Goal: Transaction & Acquisition: Book appointment/travel/reservation

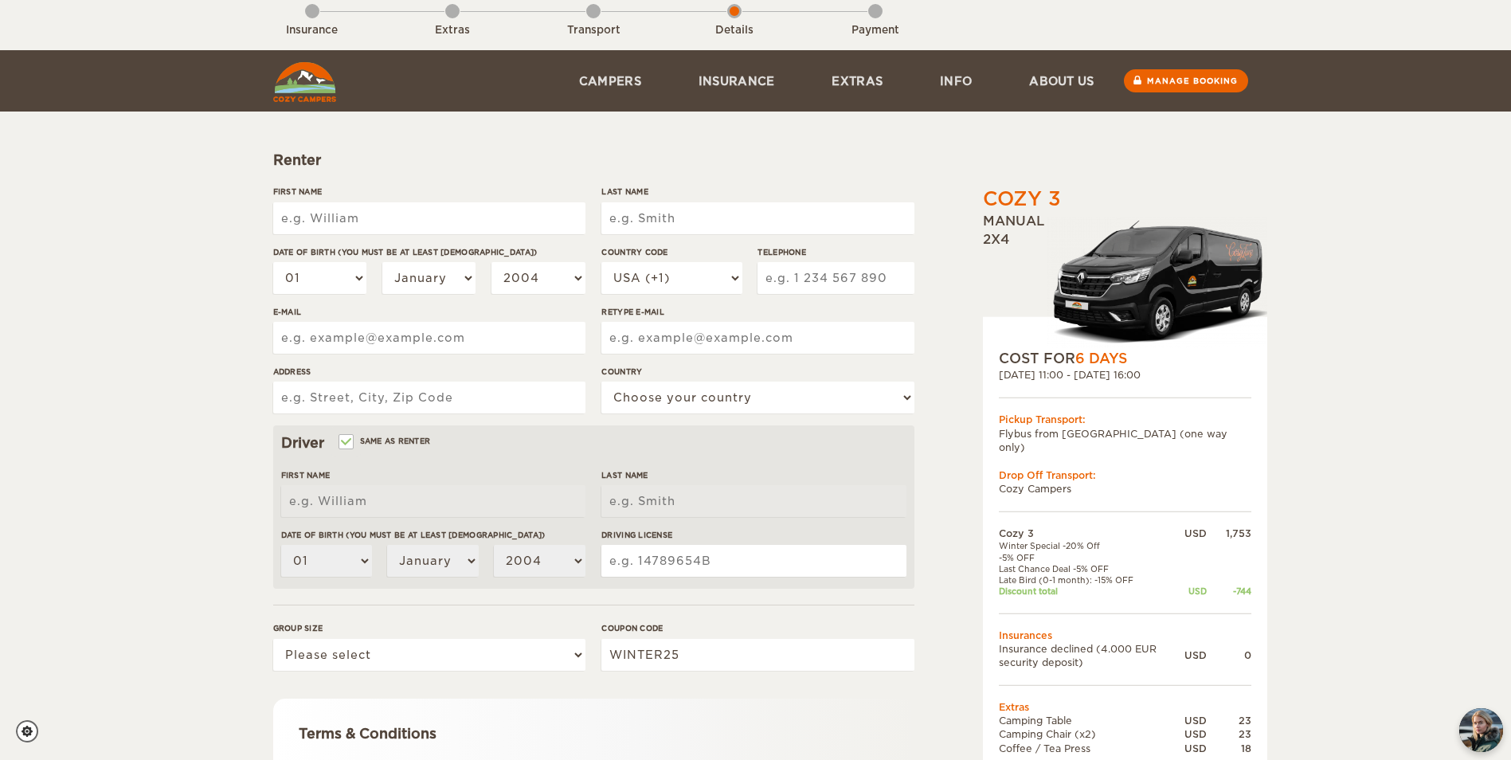
scroll to position [276, 0]
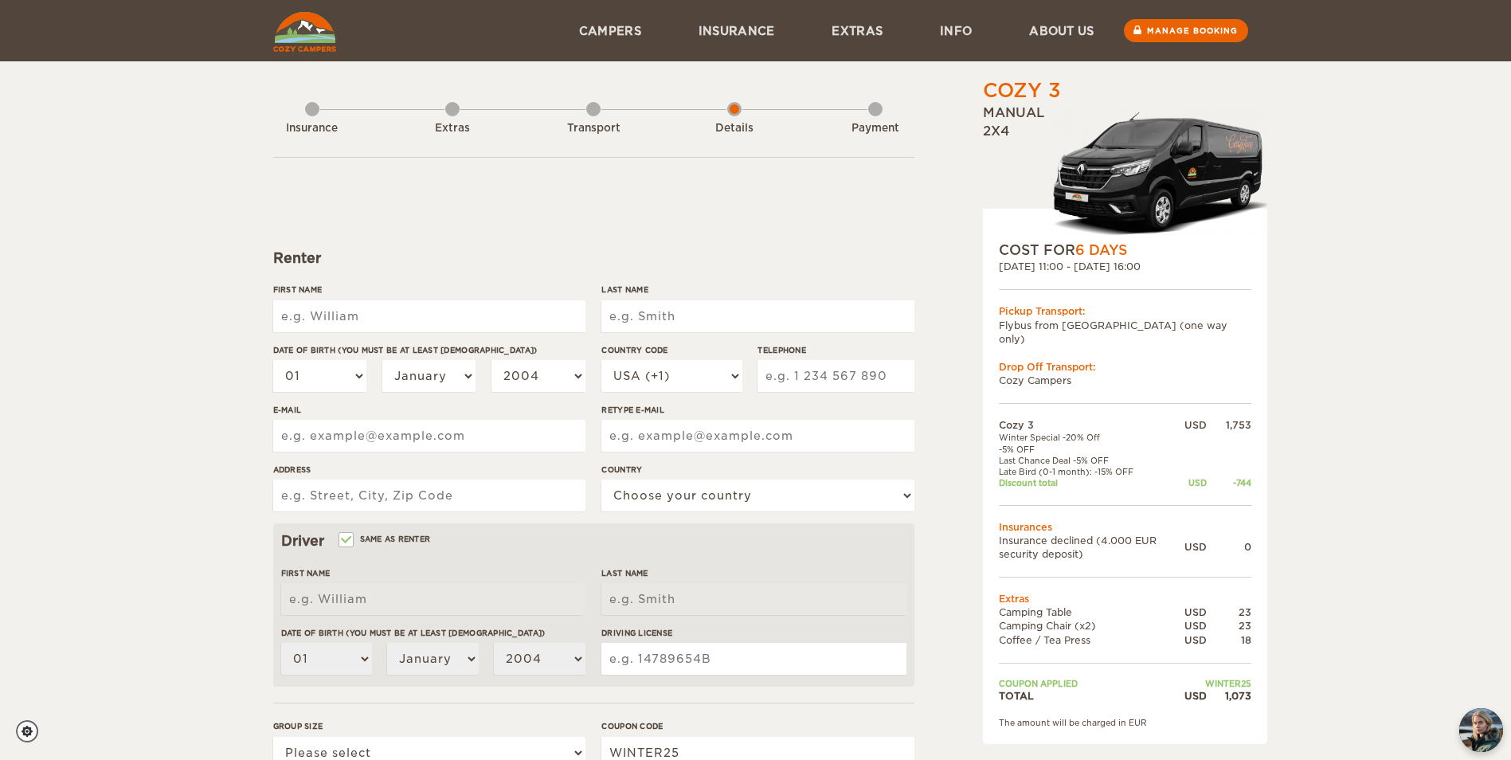
click at [379, 315] on input "First Name" at bounding box center [429, 316] width 312 height 32
type input "[PERSON_NAME]"
type input "El Nasser"
type input "7166975844"
type input "[EMAIL_ADDRESS][DOMAIN_NAME]"
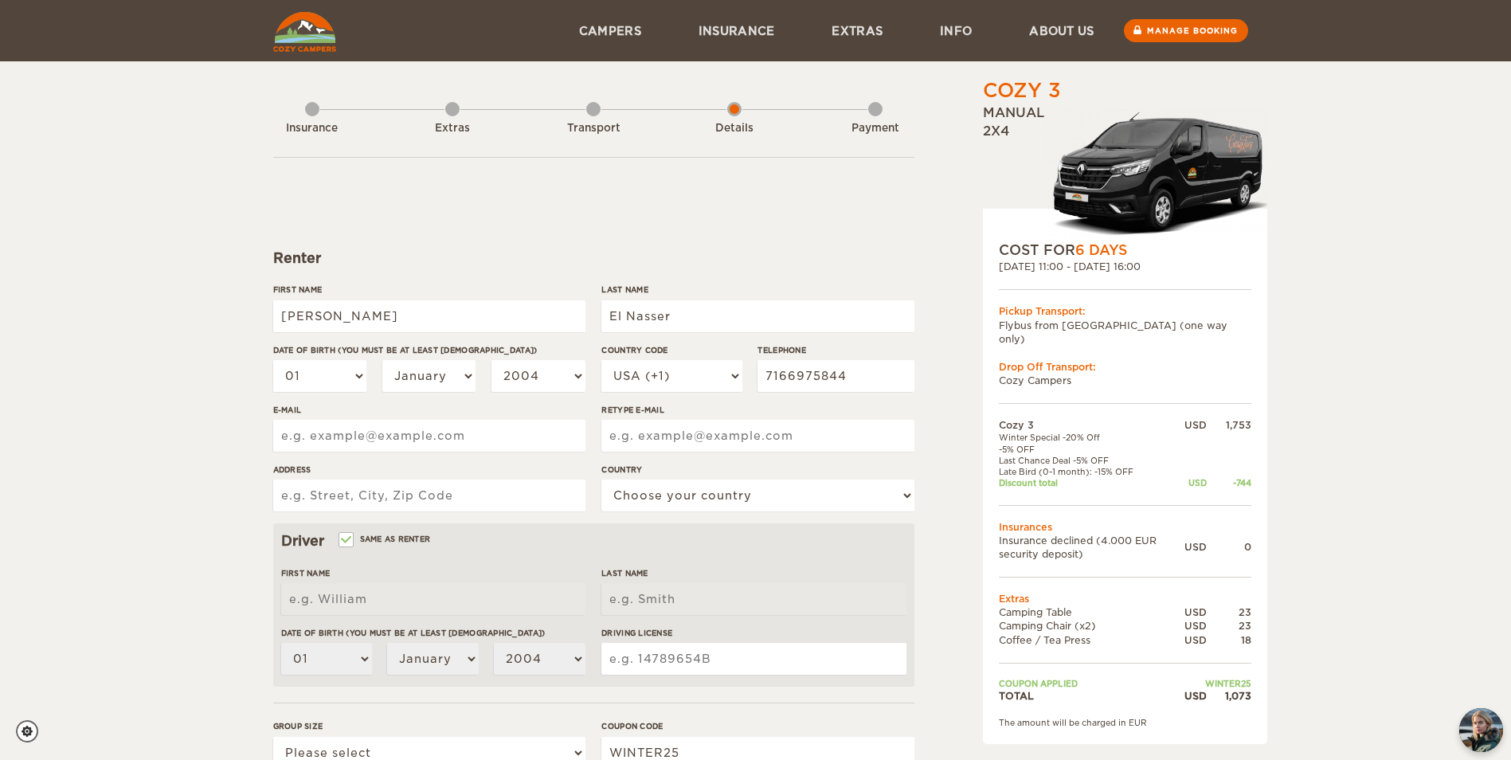
type input "[EMAIL_ADDRESS][DOMAIN_NAME]"
type input "[PERSON_NAME]"
type input "El Nasser"
click at [342, 381] on select "01 02 03 04 05 06 07 08 09 10 11 12 13 14 15 16 17 18 19 20 21 22 23 24 25 26 2…" at bounding box center [320, 376] width 94 height 32
select select "17"
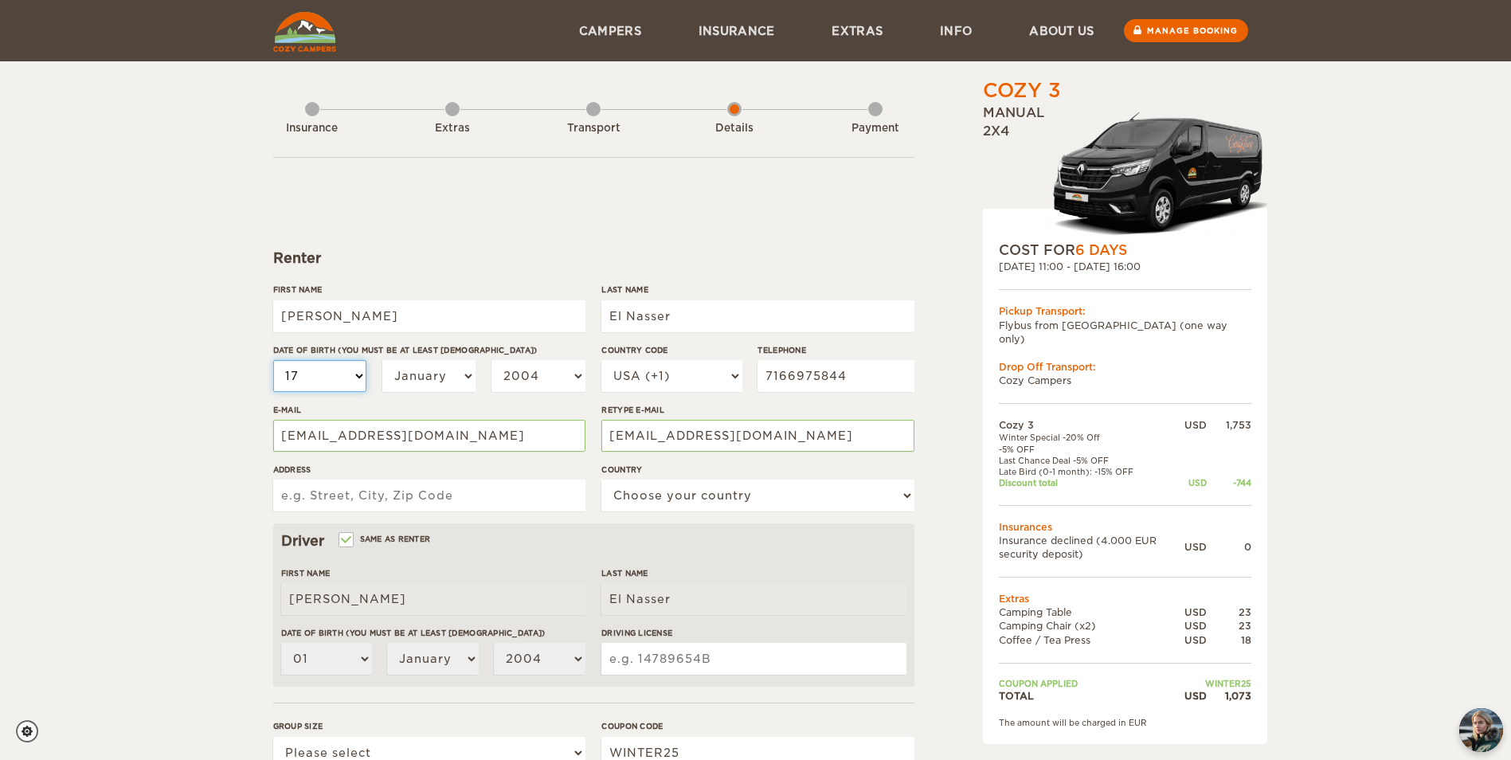
click at [273, 360] on select "01 02 03 04 05 06 07 08 09 10 11 12 13 14 15 16 17 18 19 20 21 22 23 24 25 26 2…" at bounding box center [320, 376] width 94 height 32
select select "17"
click at [404, 371] on select "January February March April May June July August September October November De…" at bounding box center [429, 376] width 94 height 32
select select "06"
click at [382, 360] on select "January February March April May June July August September October November De…" at bounding box center [429, 376] width 94 height 32
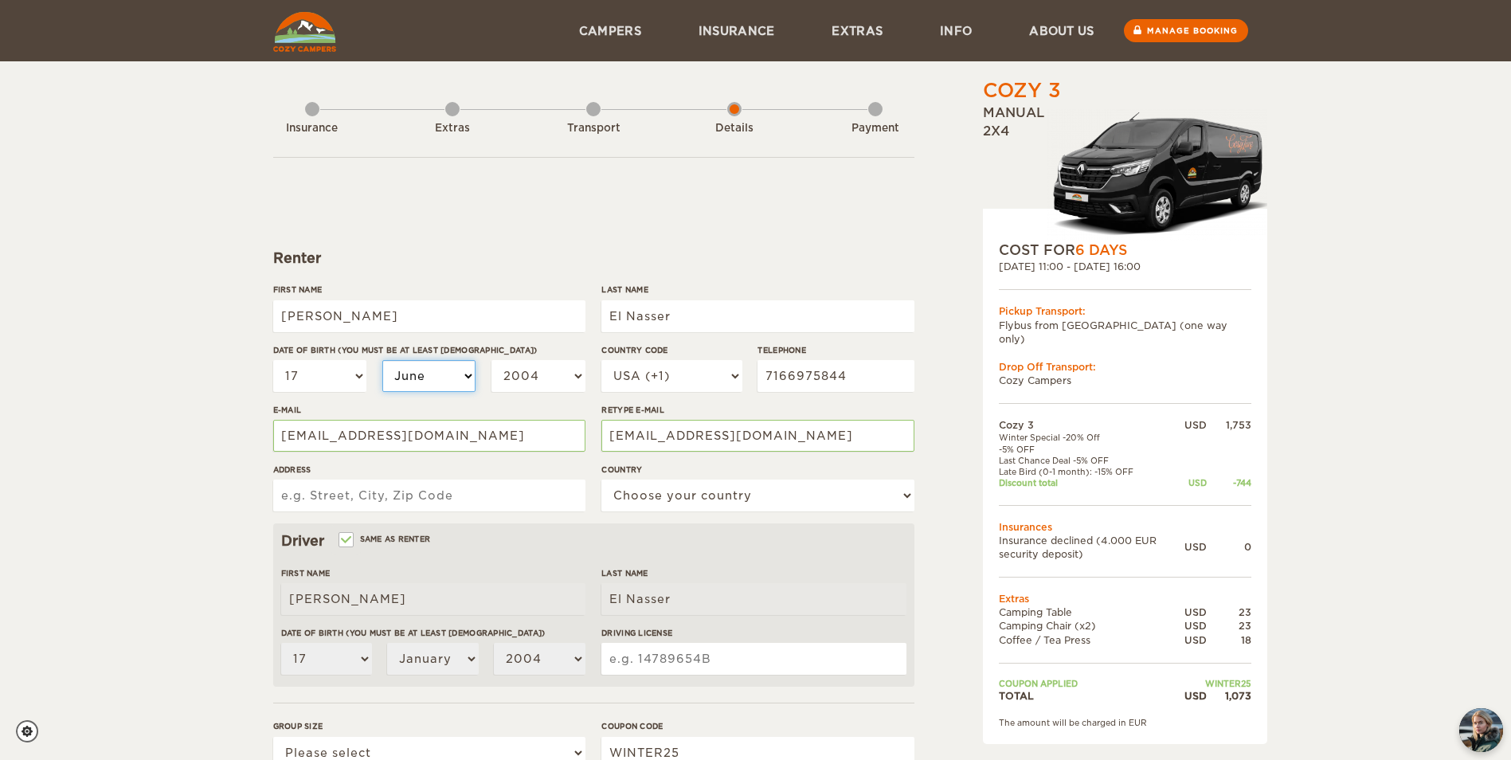
select select "06"
click at [538, 377] on select "2004 2003 2002 2001 2000 1999 1998 1997 1996 1995 1994 1993 1992 1991 1990 1989…" at bounding box center [538, 376] width 94 height 32
select select "1973"
click at [491, 360] on select "2004 2003 2002 2001 2000 1999 1998 1997 1996 1995 1994 1993 1992 1991 1990 1989…" at bounding box center [538, 376] width 94 height 32
select select "1973"
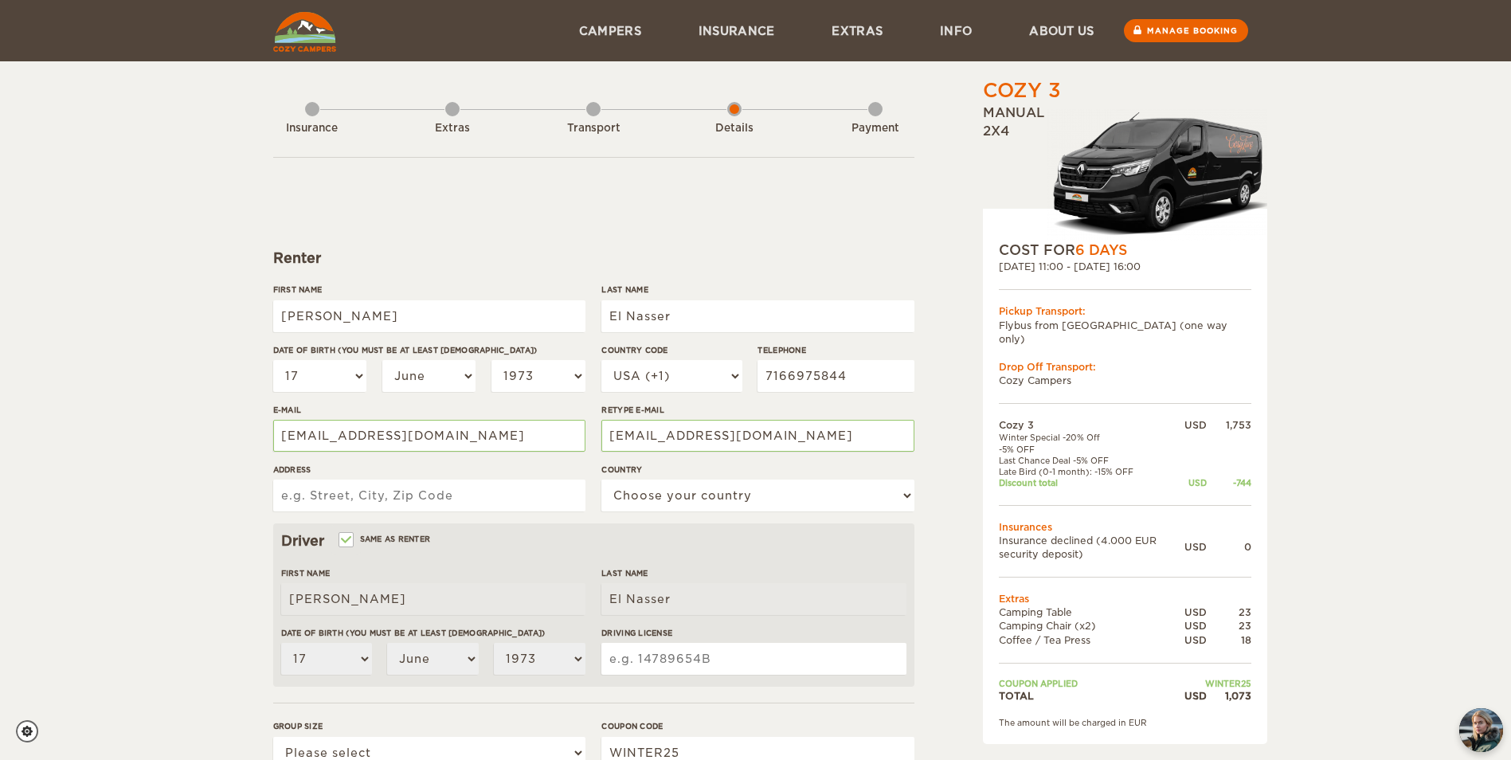
click at [113, 495] on div "Cozy 3 Expand Collapse Total 1,073 USD Manual 2x4 COST FOR 6 Days [DATE] 11:00 …" at bounding box center [755, 517] width 1511 height 1035
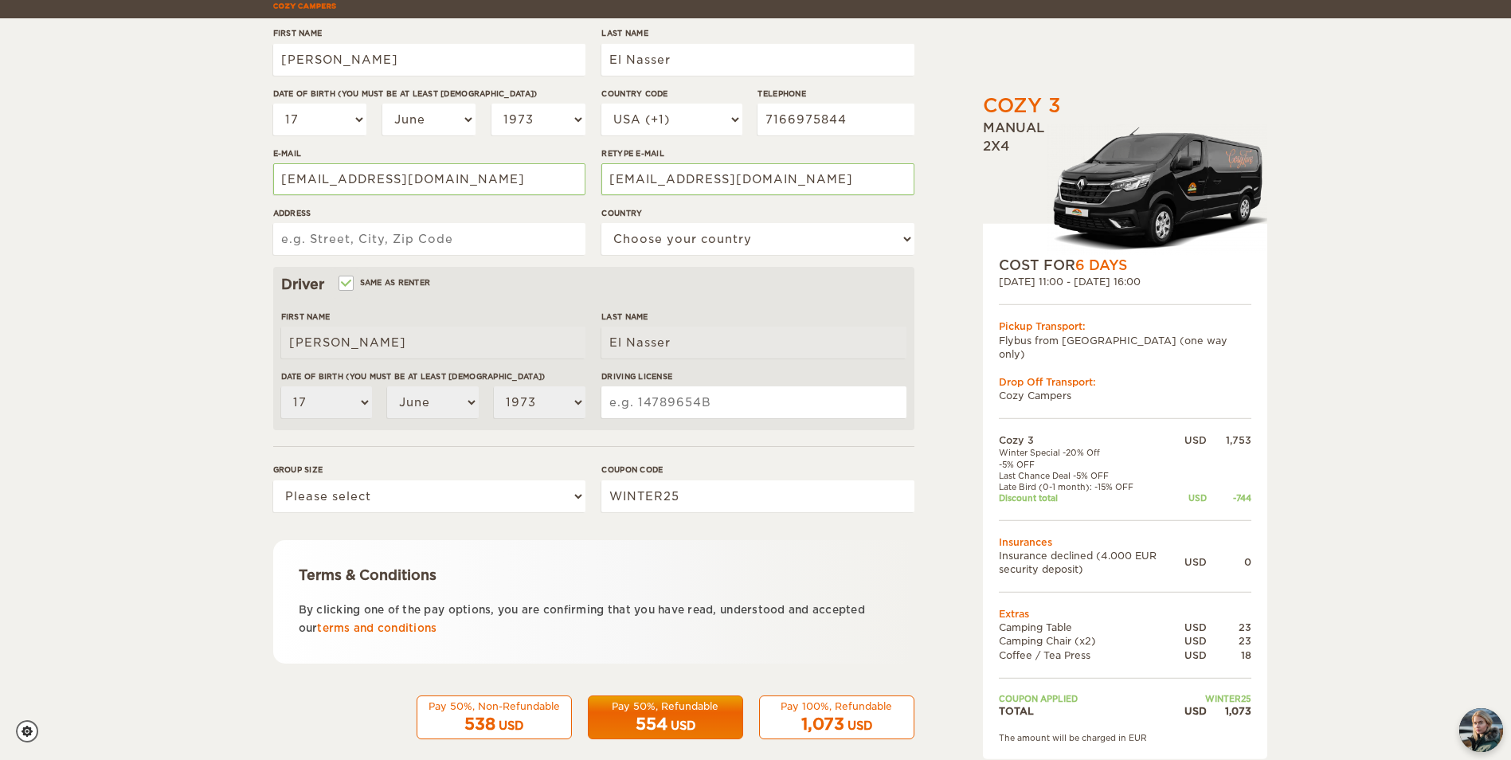
scroll to position [276, 0]
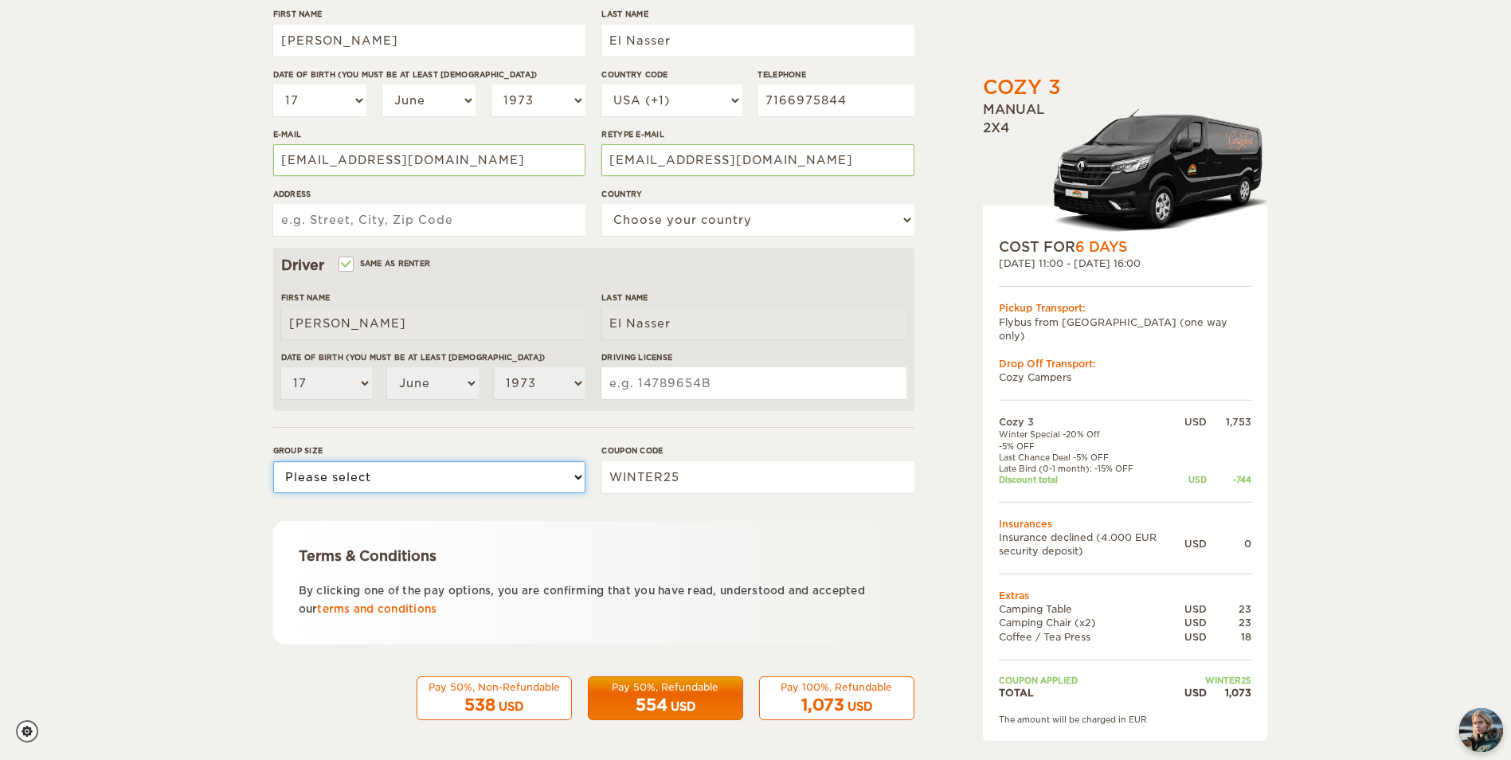
click at [338, 474] on select "Please select 1 2 3" at bounding box center [429, 477] width 312 height 32
select select "2"
click at [273, 461] on select "Please select 1 2 3" at bounding box center [429, 477] width 312 height 32
click at [486, 702] on span "538" at bounding box center [479, 704] width 31 height 19
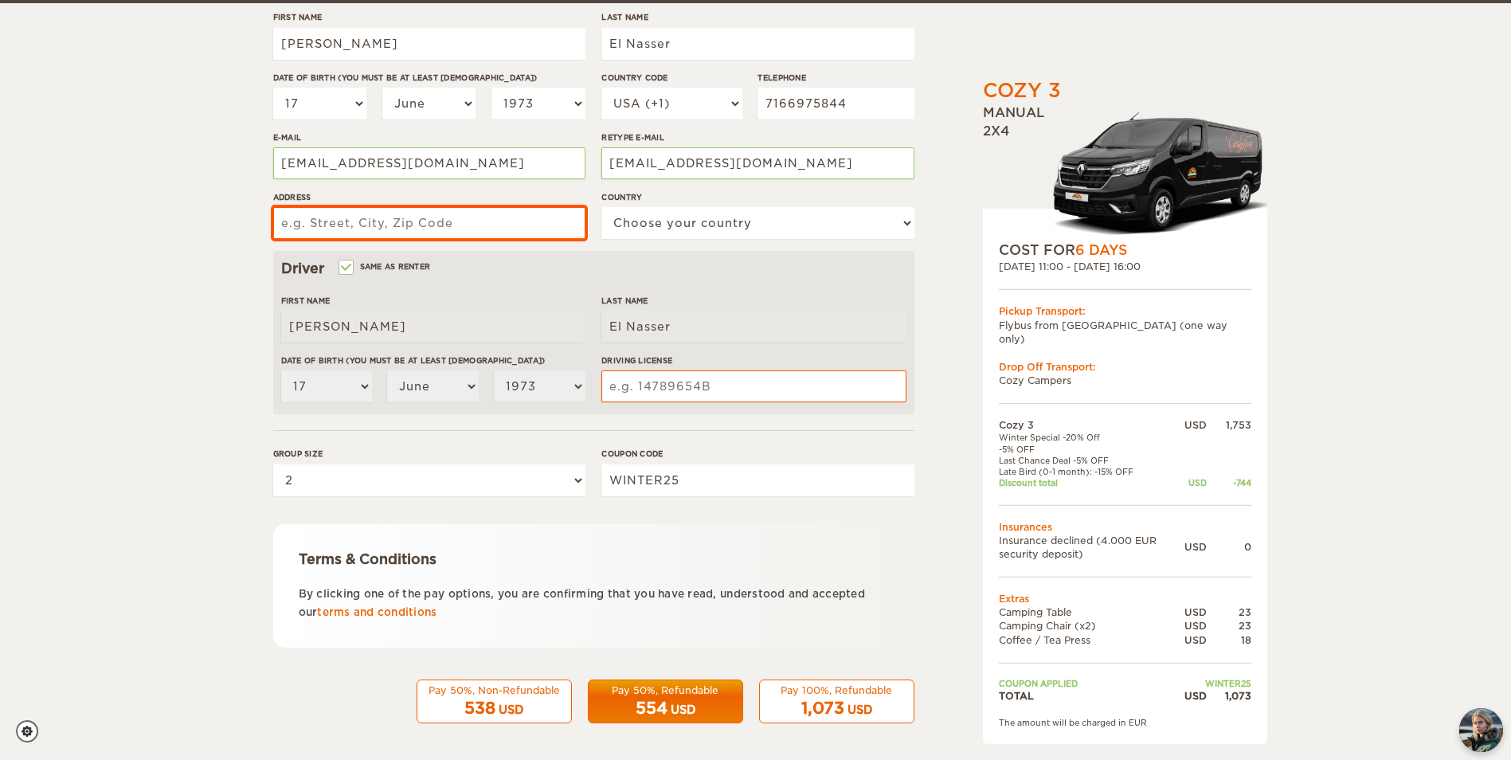
click at [429, 227] on input "Address" at bounding box center [429, 223] width 312 height 32
type input "[STREET_ADDRESS][PERSON_NAME]"
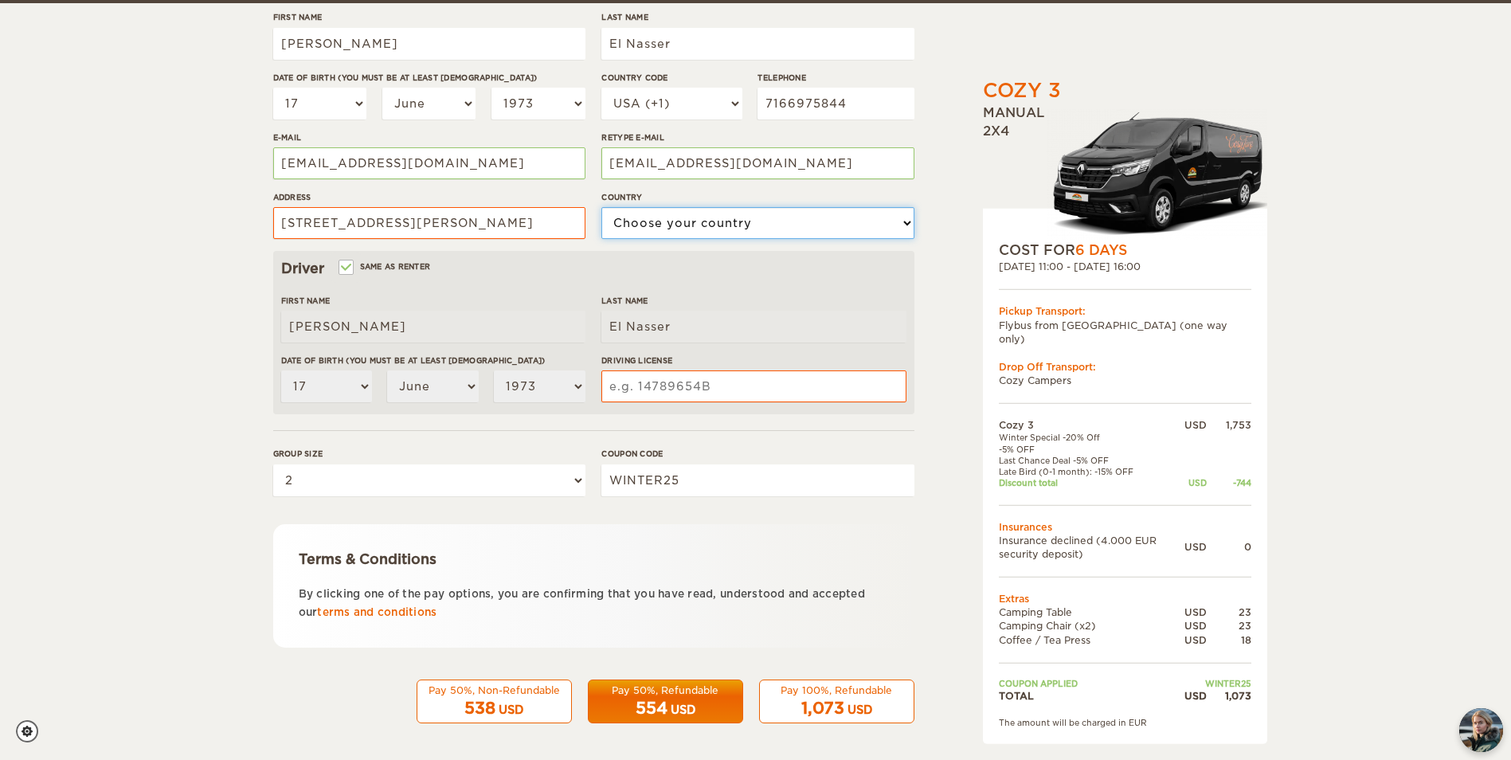
select select "222"
click at [507, 692] on div "Pay 50%, Non-Refundable" at bounding box center [494, 690] width 135 height 14
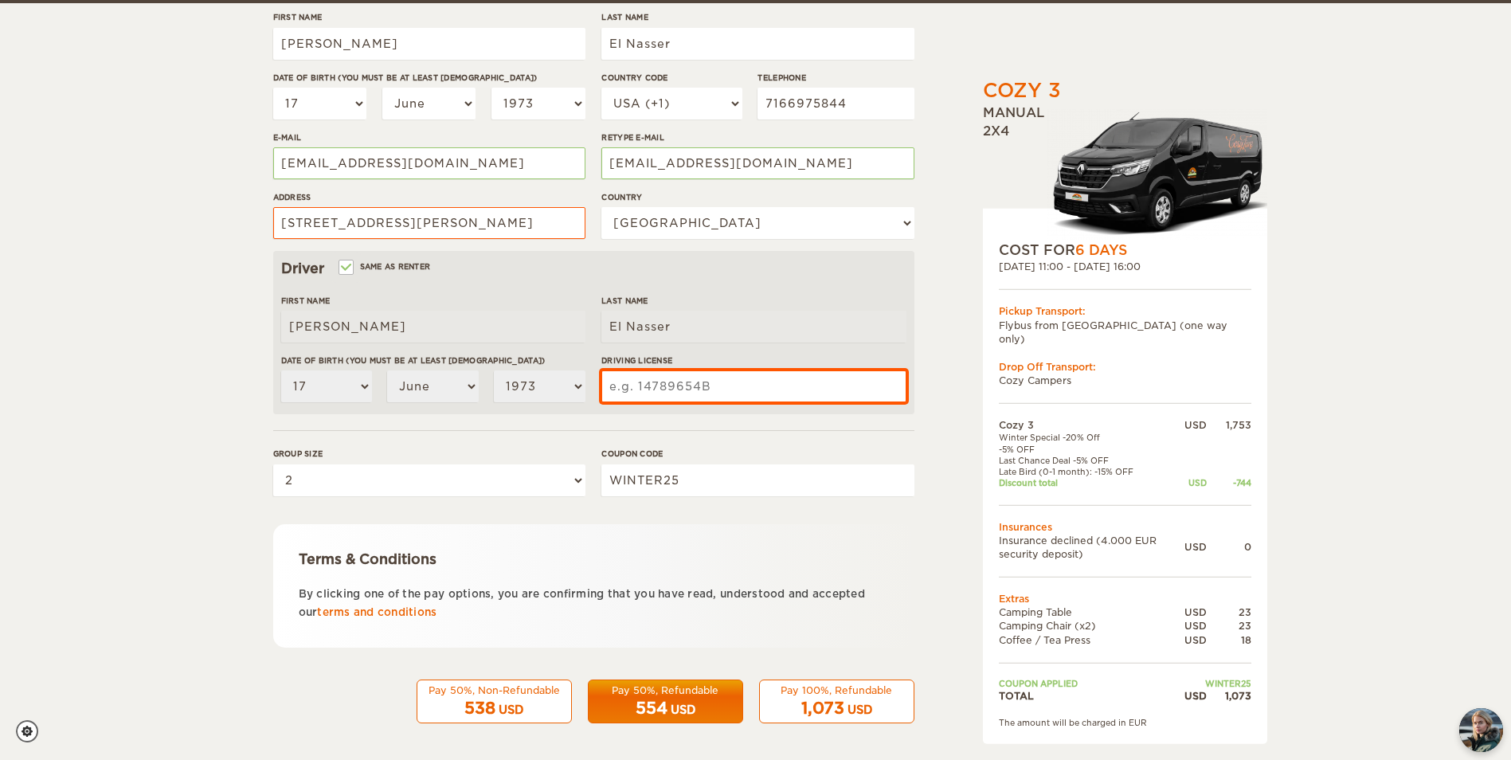
scroll to position [276, 0]
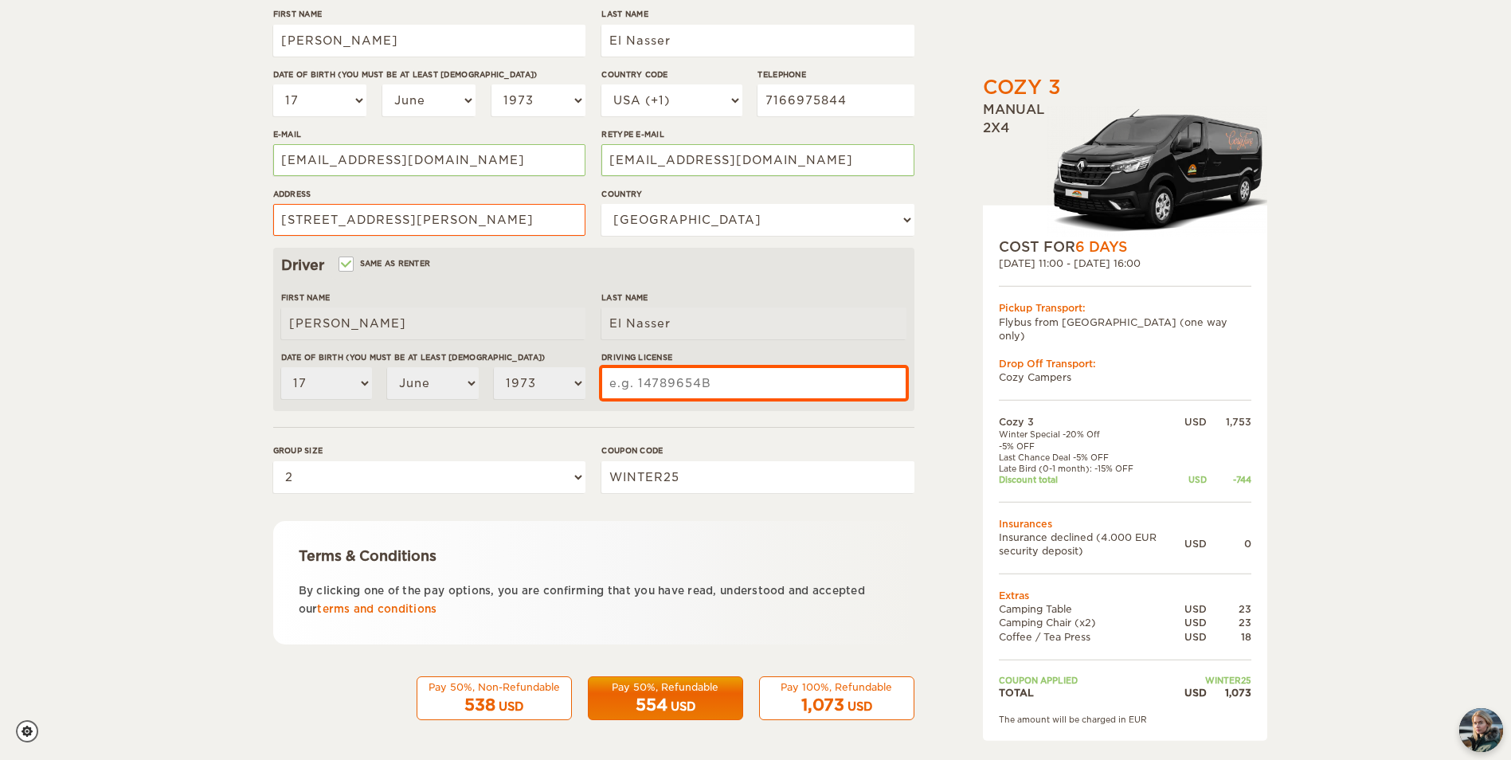
click at [723, 382] on input "Driving License" at bounding box center [753, 383] width 304 height 32
type input "236074"
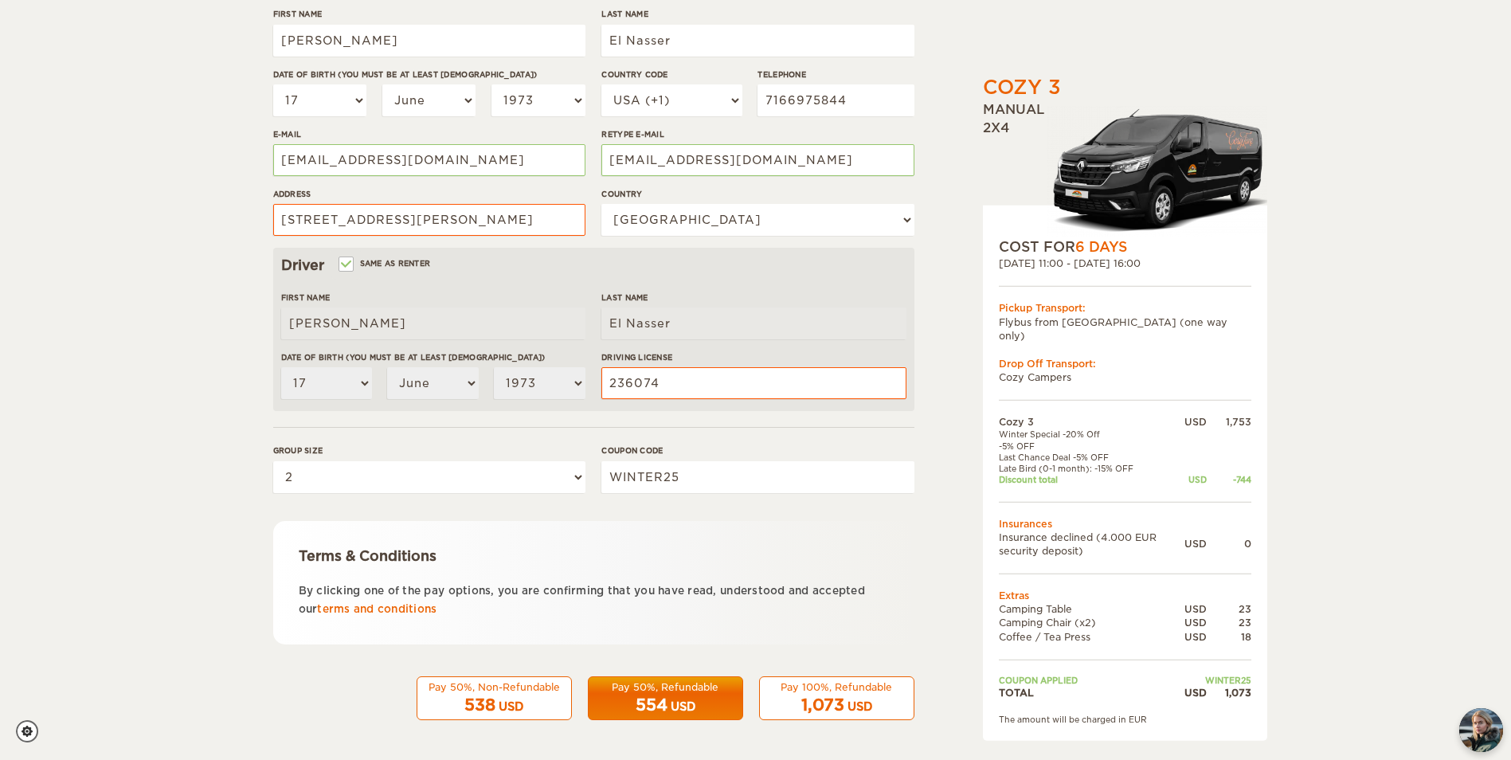
click at [492, 702] on span "538" at bounding box center [479, 704] width 31 height 19
